Goal: Information Seeking & Learning: Learn about a topic

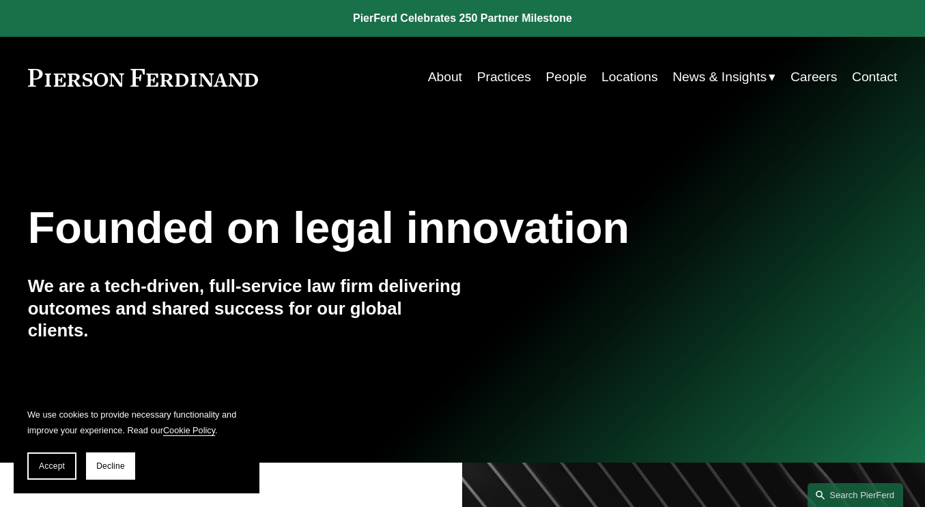
click at [453, 82] on link "About" at bounding box center [445, 77] width 34 height 27
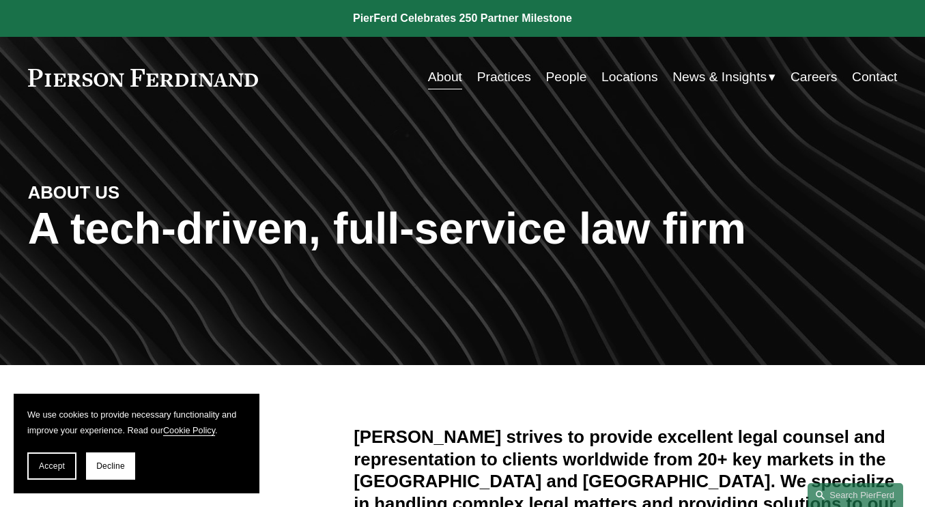
click at [563, 81] on link "People" at bounding box center [566, 77] width 41 height 27
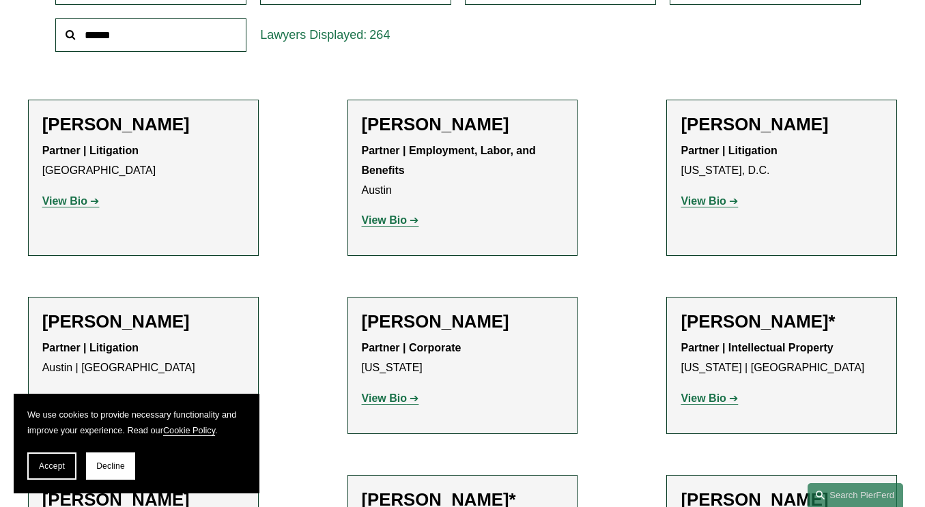
scroll to position [474, 0]
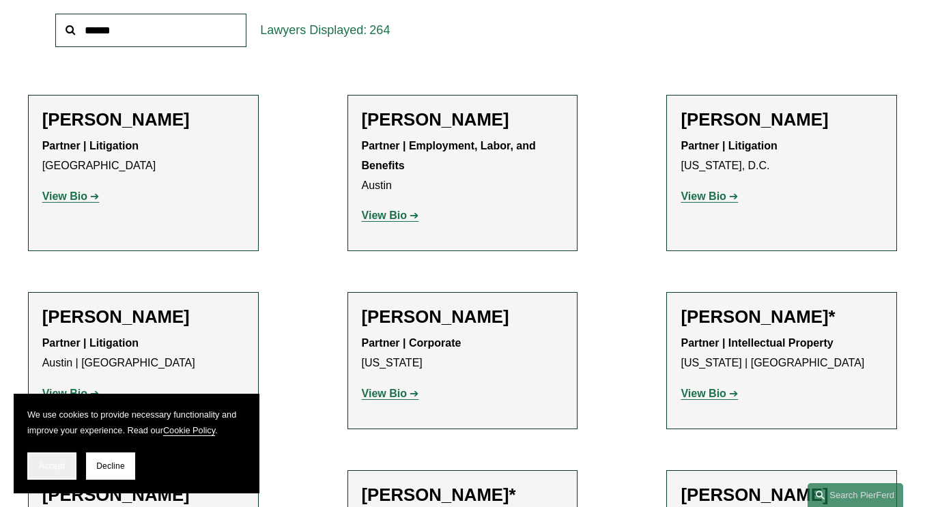
click at [63, 464] on span "Accept" at bounding box center [52, 467] width 26 height 10
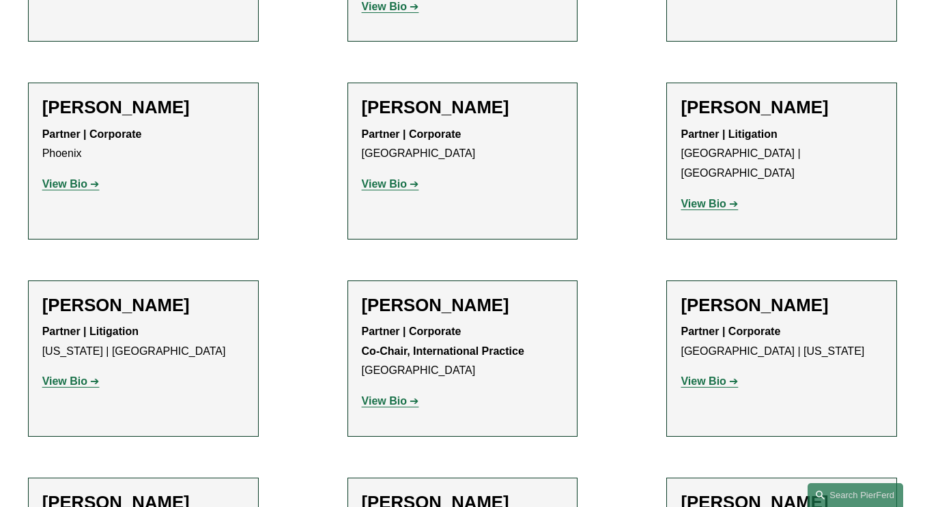
scroll to position [9699, 0]
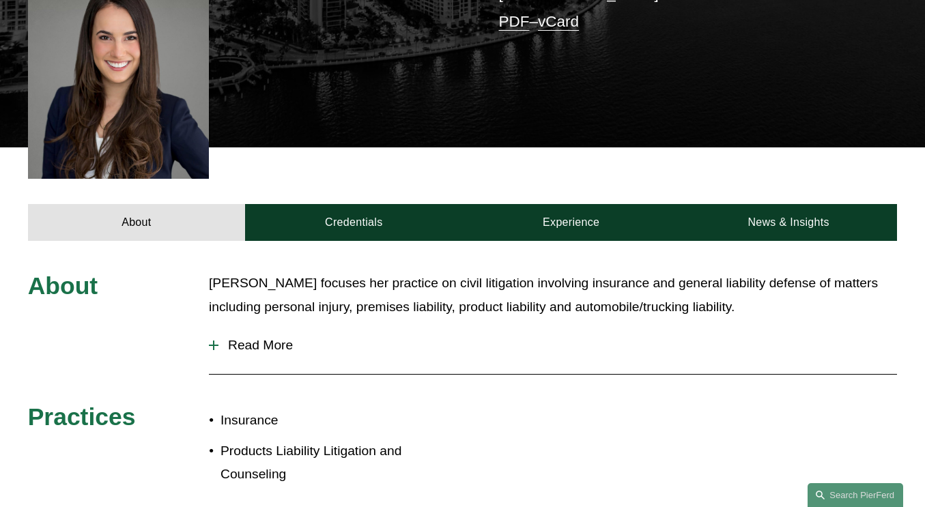
scroll to position [377, 0]
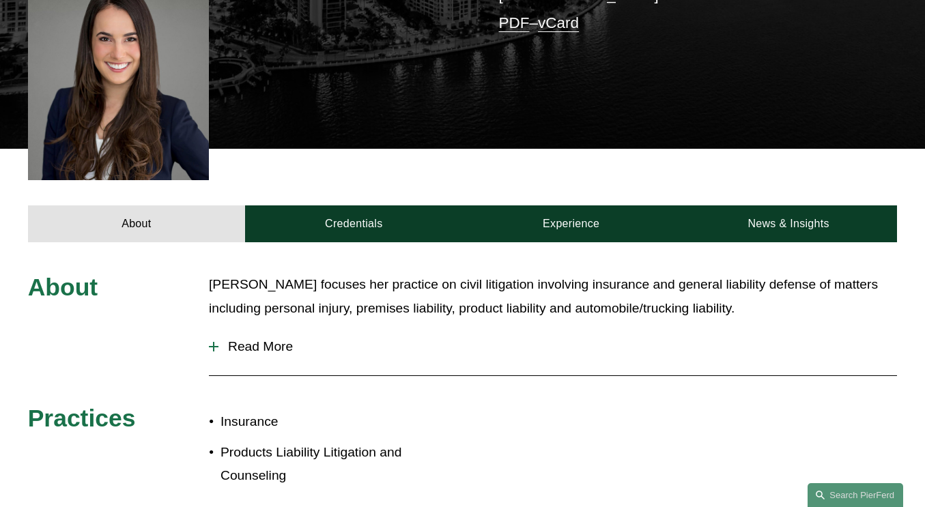
click at [266, 339] on span "Read More" at bounding box center [558, 346] width 679 height 15
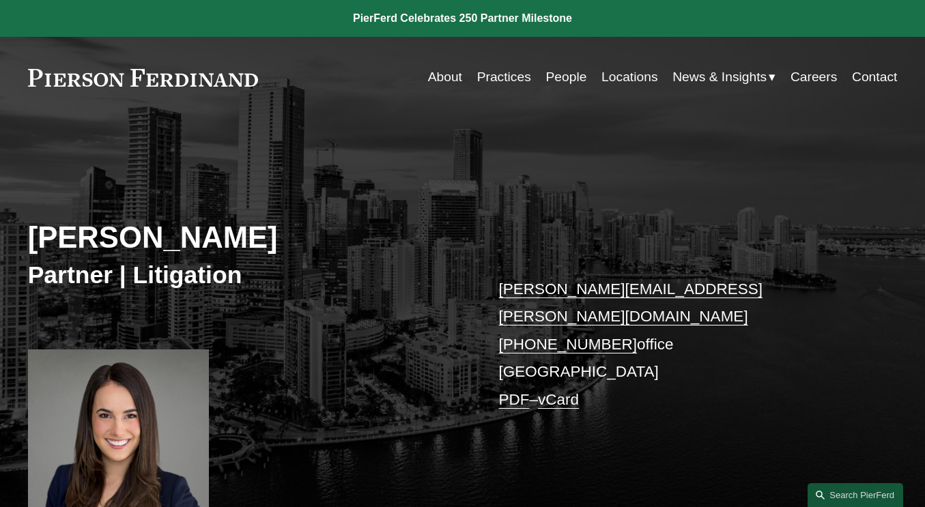
scroll to position [0, 0]
